Goal: Task Accomplishment & Management: Manage account settings

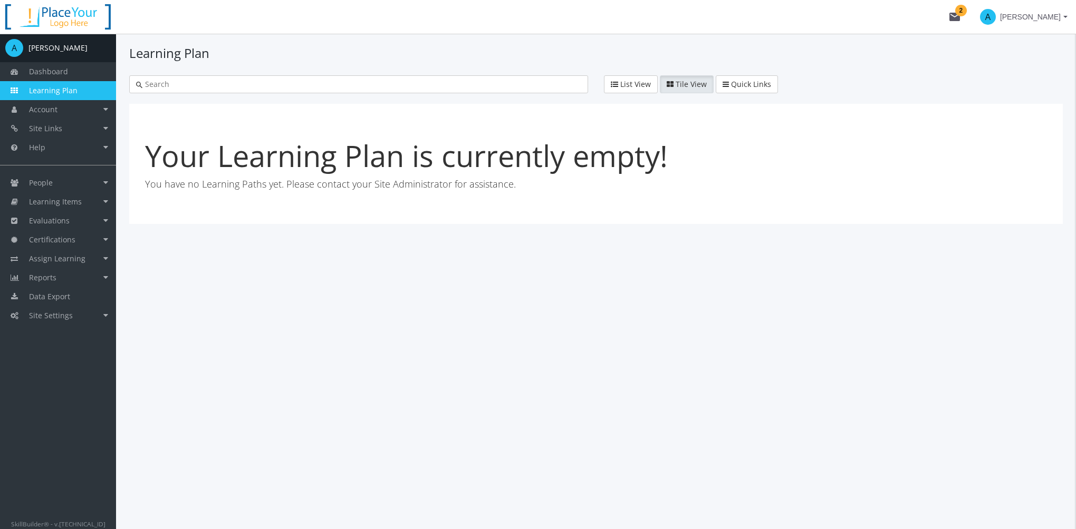
click at [1043, 23] on span "[PERSON_NAME]" at bounding box center [1030, 16] width 61 height 19
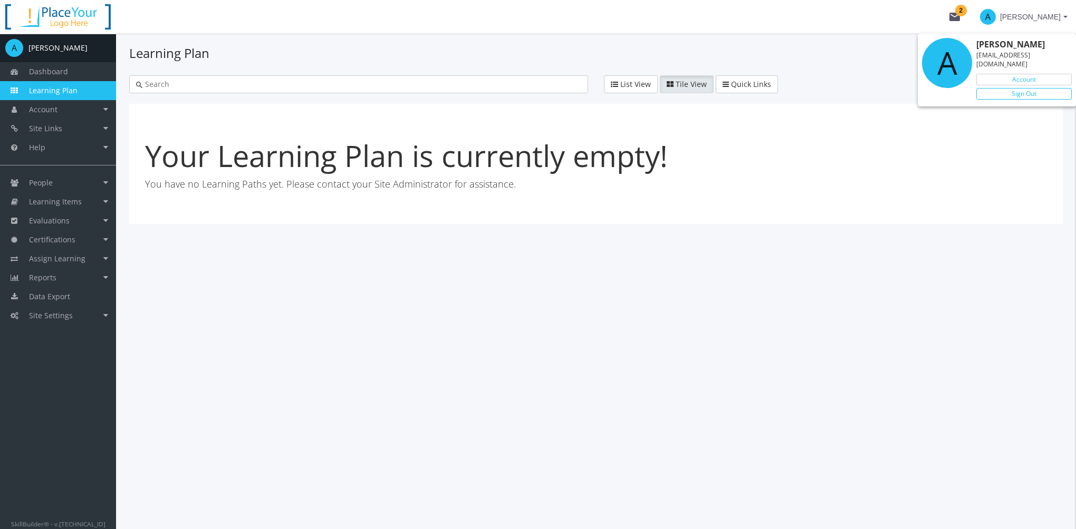
click at [1024, 88] on link "Sign Out" at bounding box center [1023, 94] width 95 height 12
